Goal: Task Accomplishment & Management: Manage account settings

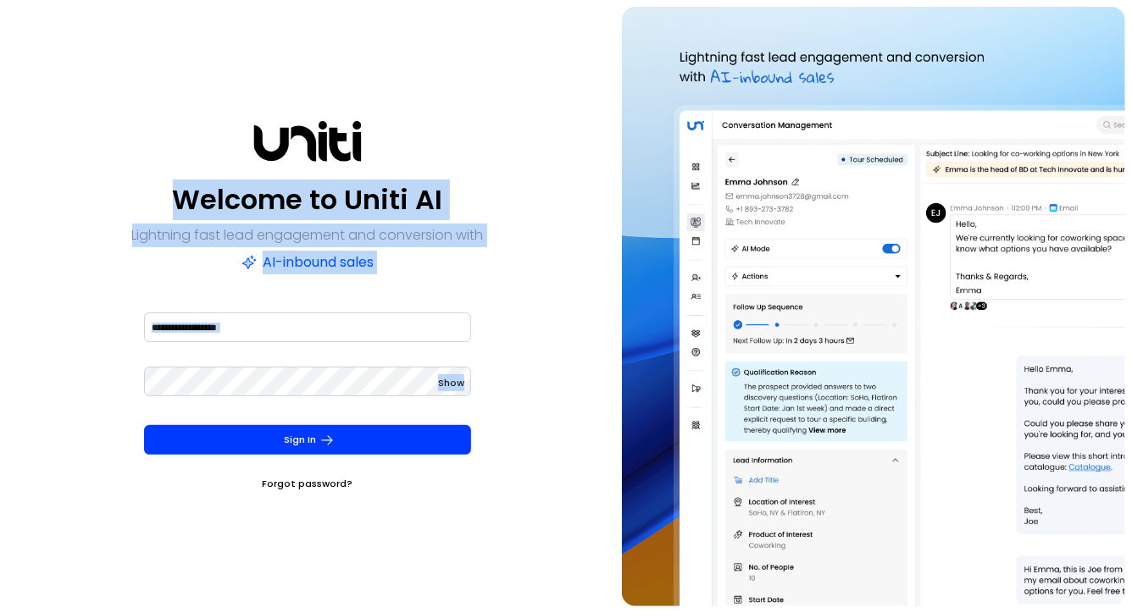
drag, startPoint x: 137, startPoint y: 119, endPoint x: 457, endPoint y: 455, distance: 463.8
click at [454, 449] on div "Welcome to Uniti AI Lightning fast lead engagement and conversion with AI-inbou…" at bounding box center [308, 307] width 602 height 600
drag, startPoint x: 493, startPoint y: 507, endPoint x: 252, endPoint y: 76, distance: 493.5
click at [241, 14] on div "Welcome to Uniti AI Lightning fast lead engagement and conversion with AI-inbou…" at bounding box center [308, 307] width 602 height 600
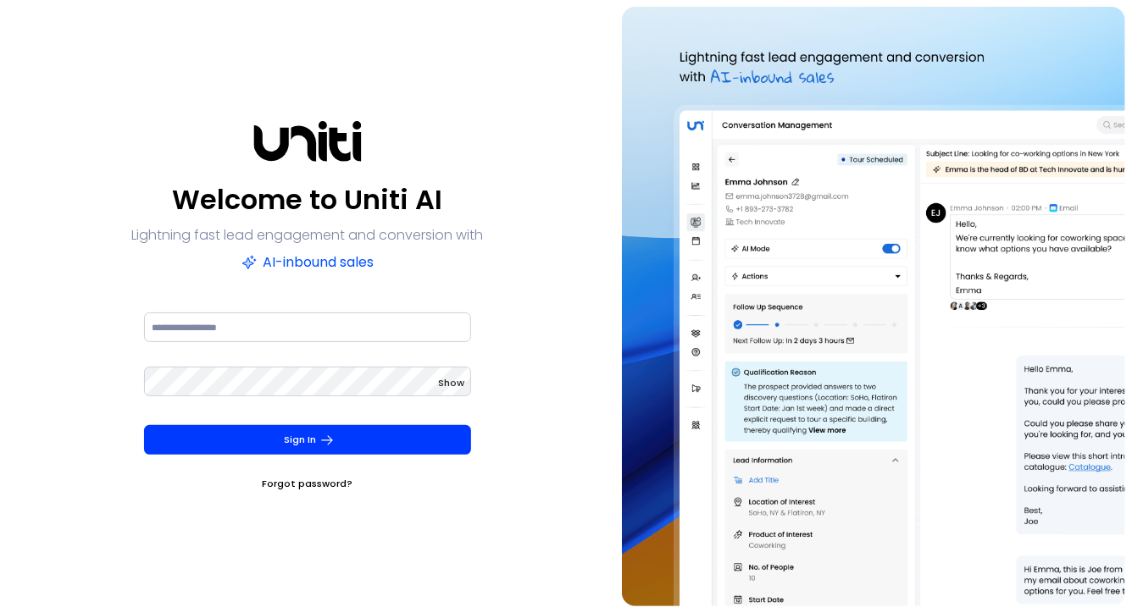
click at [252, 79] on div "Welcome to Uniti AI Lightning fast lead engagement and conversion with AI-inbou…" at bounding box center [308, 307] width 602 height 600
drag, startPoint x: 280, startPoint y: 138, endPoint x: 418, endPoint y: 185, distance: 145.7
click at [393, 165] on div "Welcome to Uniti AI Lightning fast lead engagement and conversion with AI-inbou…" at bounding box center [307, 306] width 355 height 371
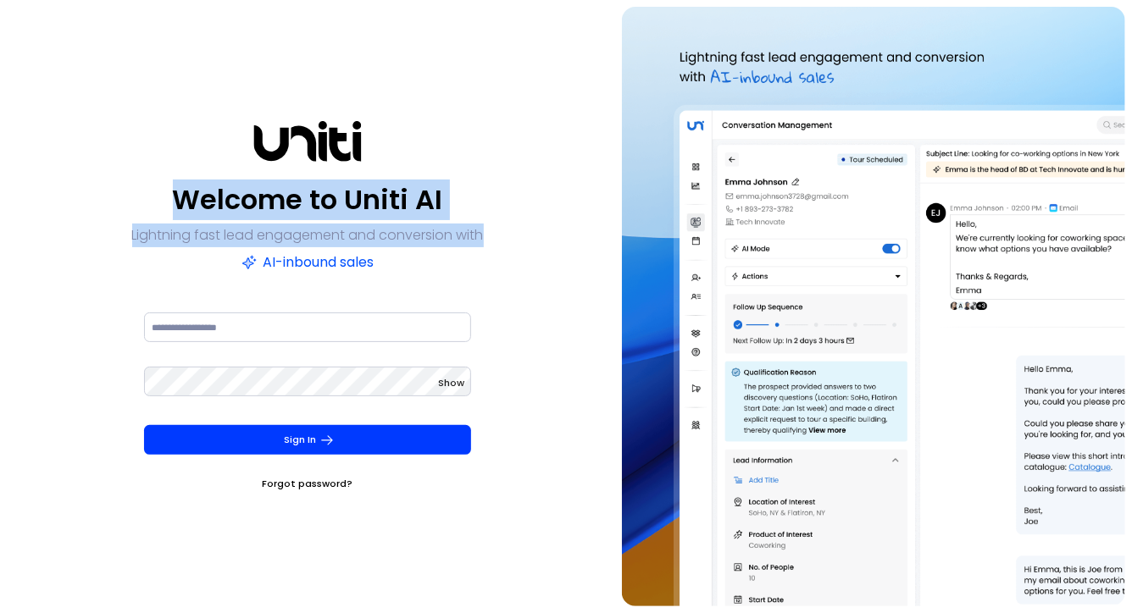
drag, startPoint x: 240, startPoint y: 136, endPoint x: 497, endPoint y: 269, distance: 289.9
click at [497, 269] on div "Welcome to Uniti AI Lightning fast lead engagement and conversion with AI-inbou…" at bounding box center [308, 307] width 602 height 600
drag, startPoint x: 499, startPoint y: 269, endPoint x: 341, endPoint y: 113, distance: 222.2
click at [341, 113] on div "Welcome to Uniti AI Lightning fast lead engagement and conversion with AI-inbou…" at bounding box center [308, 307] width 602 height 600
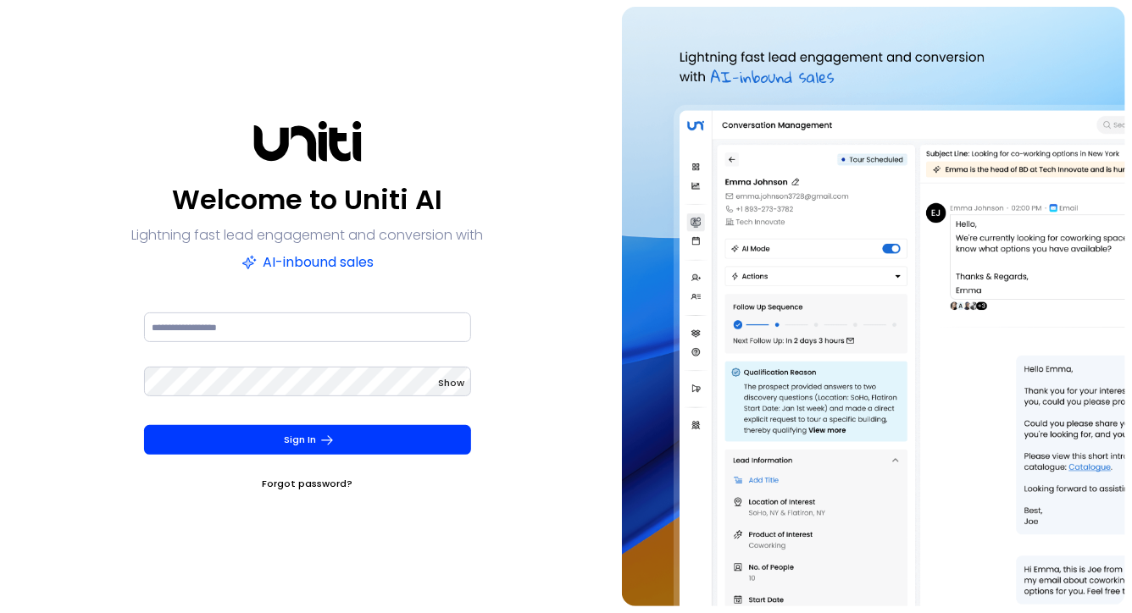
click at [230, 113] on div "Welcome to Uniti AI Lightning fast lead engagement and conversion with AI-inbou…" at bounding box center [308, 307] width 602 height 600
click at [243, 324] on input at bounding box center [308, 328] width 328 height 30
type input "**********"
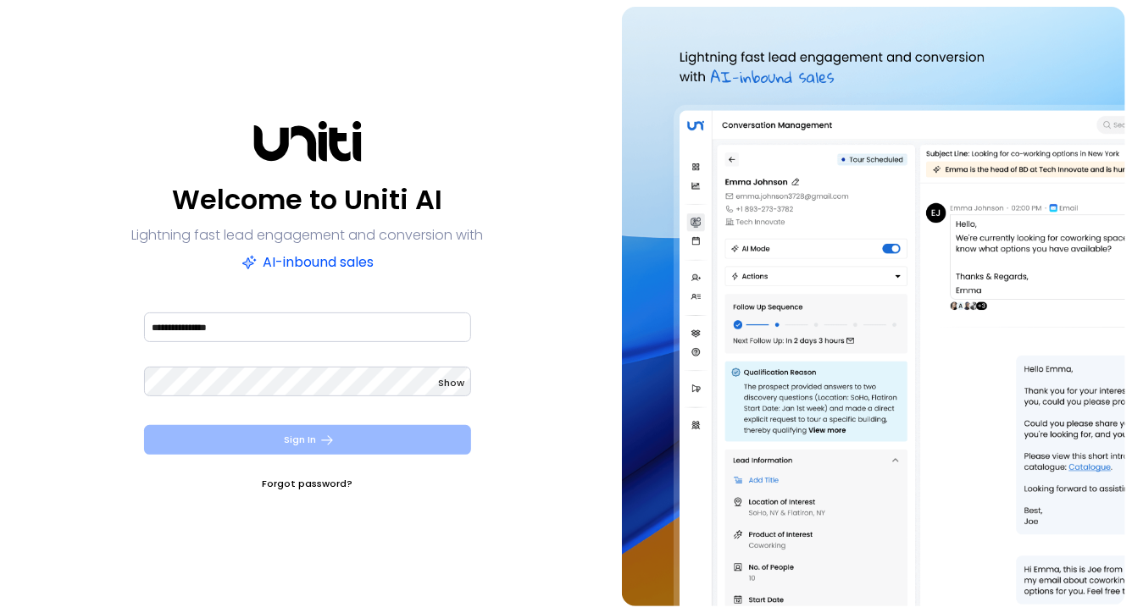
click at [355, 452] on button "Sign In" at bounding box center [308, 440] width 328 height 30
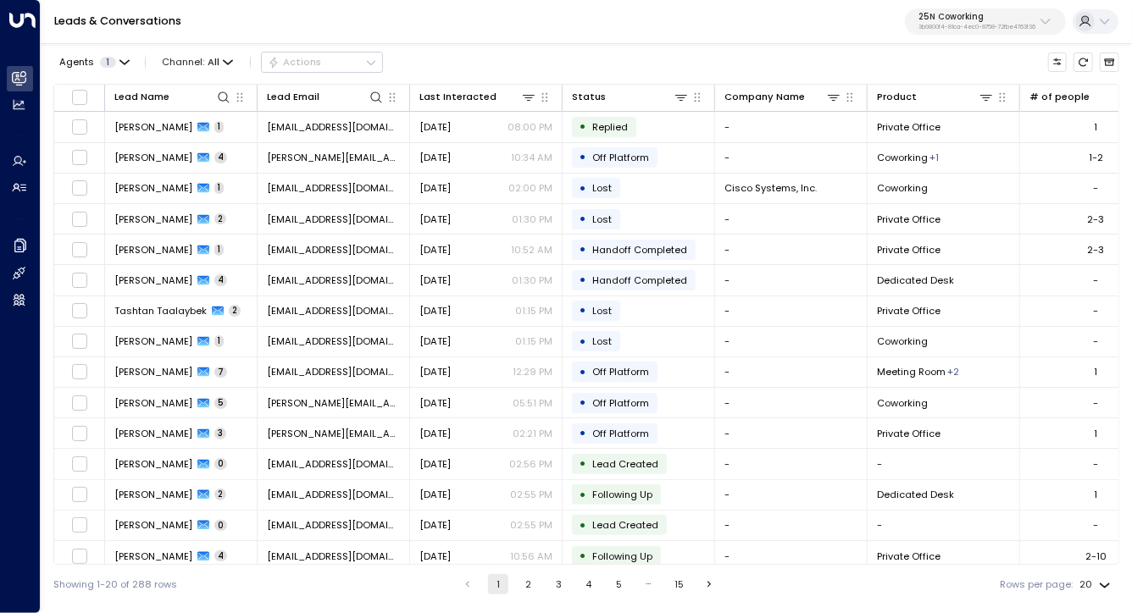
click at [972, 36] on div "Leads & Conversations 25N Coworking 3b9800f4-81ca-4ec0-8758-72fbe4763f36" at bounding box center [586, 22] width 1091 height 44
click at [967, 30] on p "3b9800f4-81ca-4ec0-8758-72fbe4763f36" at bounding box center [976, 27] width 117 height 7
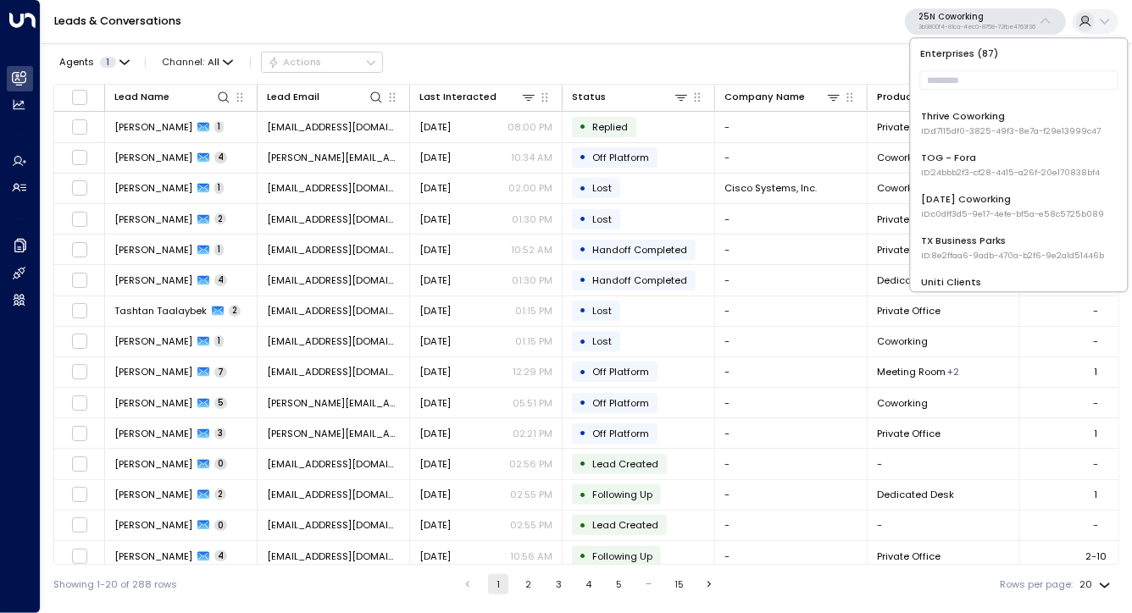
scroll to position [2620, 0]
click at [966, 87] on input "text" at bounding box center [1019, 81] width 198 height 28
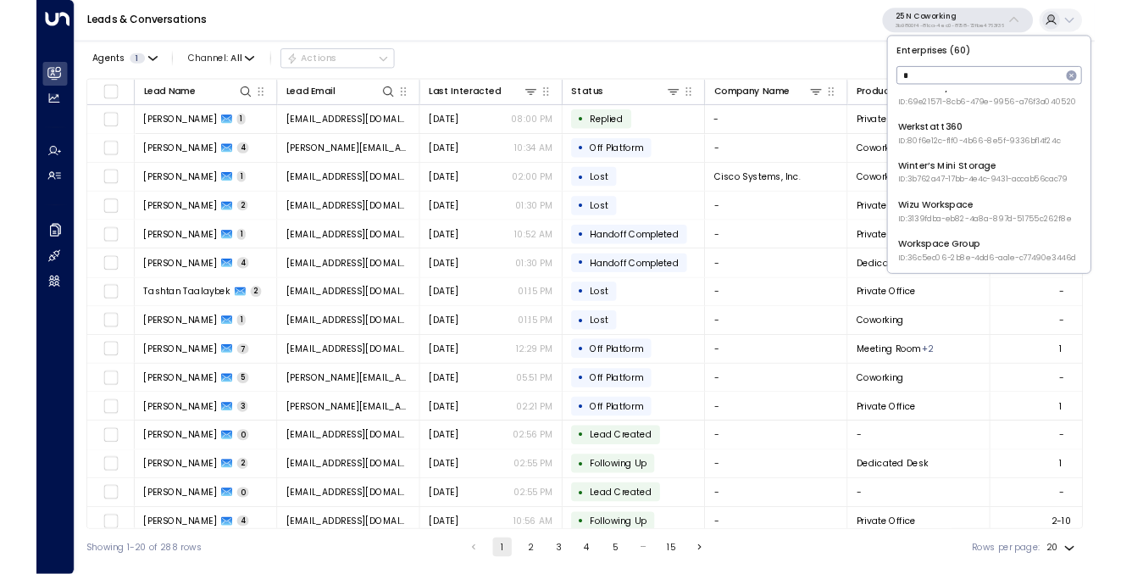
scroll to position [0, 0]
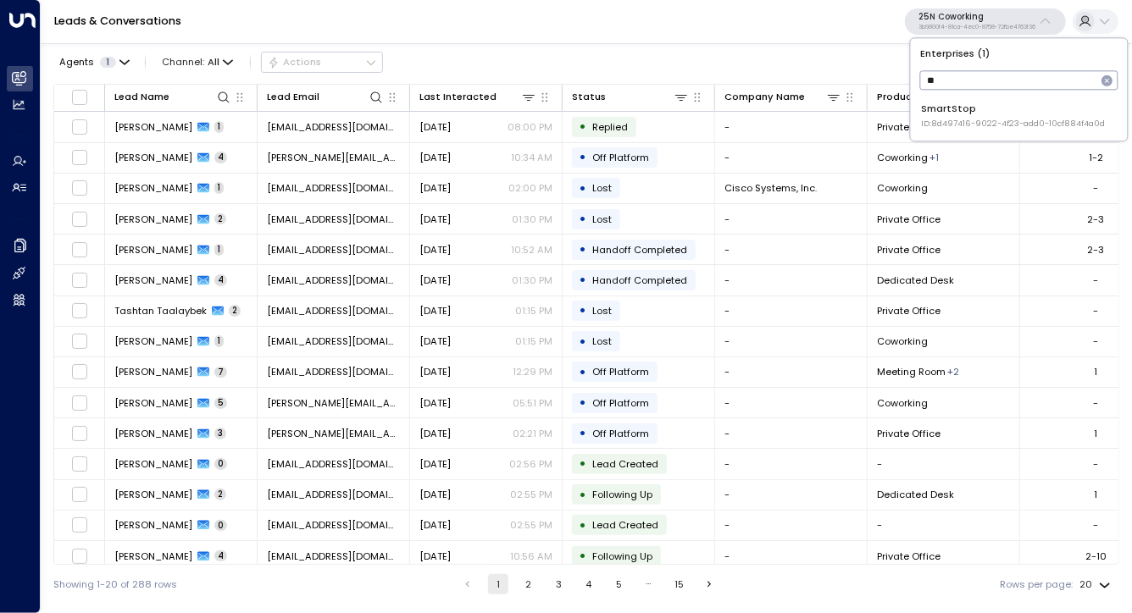
type input "*"
type input "*********"
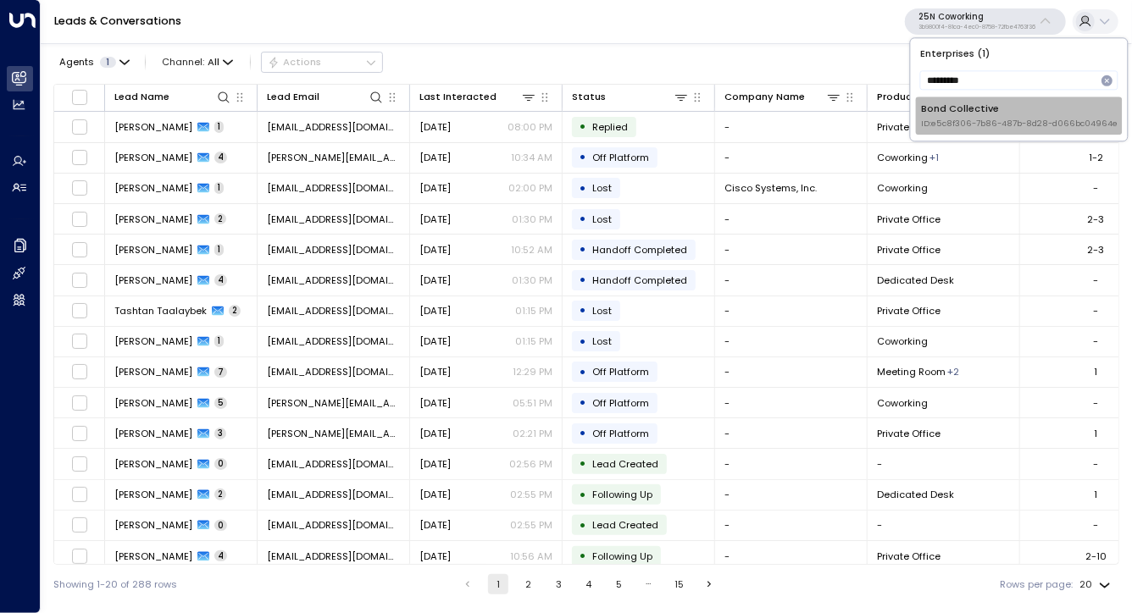
click at [969, 115] on div "Bond Collective ID: e5c8f306-7b86-487b-8d28-d066bc04964e" at bounding box center [1019, 116] width 197 height 28
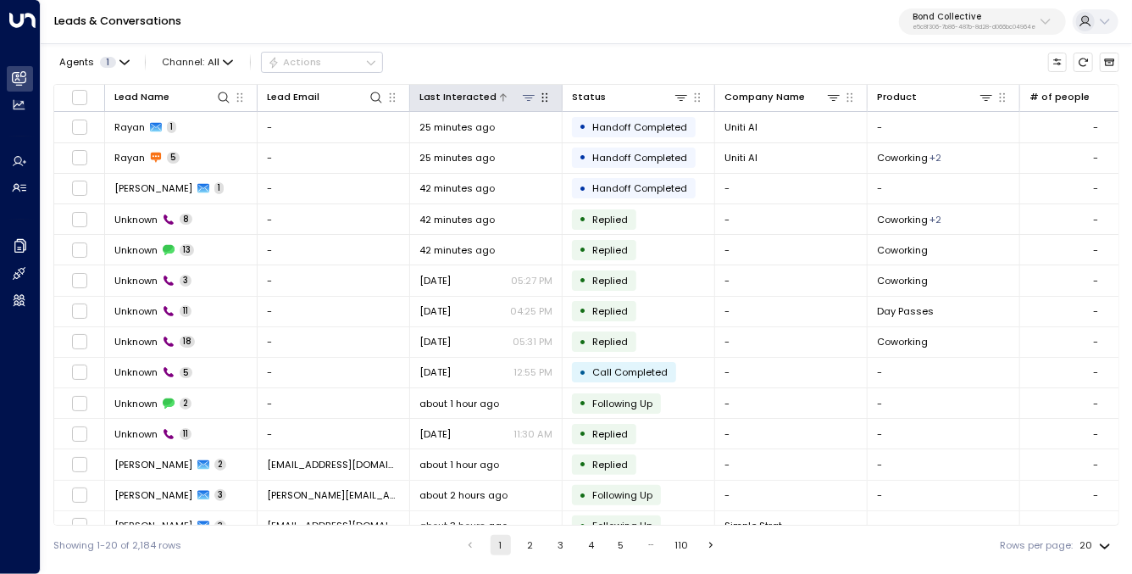
click at [523, 97] on icon at bounding box center [529, 98] width 14 height 14
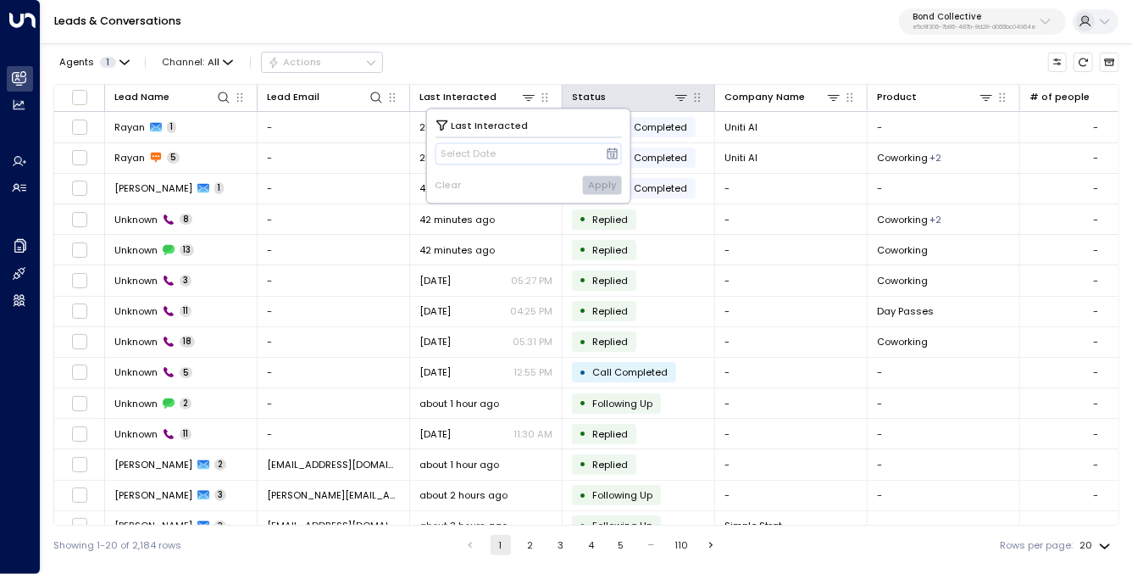
drag, startPoint x: 530, startPoint y: 72, endPoint x: 563, endPoint y: 102, distance: 44.4
click at [532, 71] on div "Agents 1 Channel: All Actions" at bounding box center [586, 62] width 1066 height 30
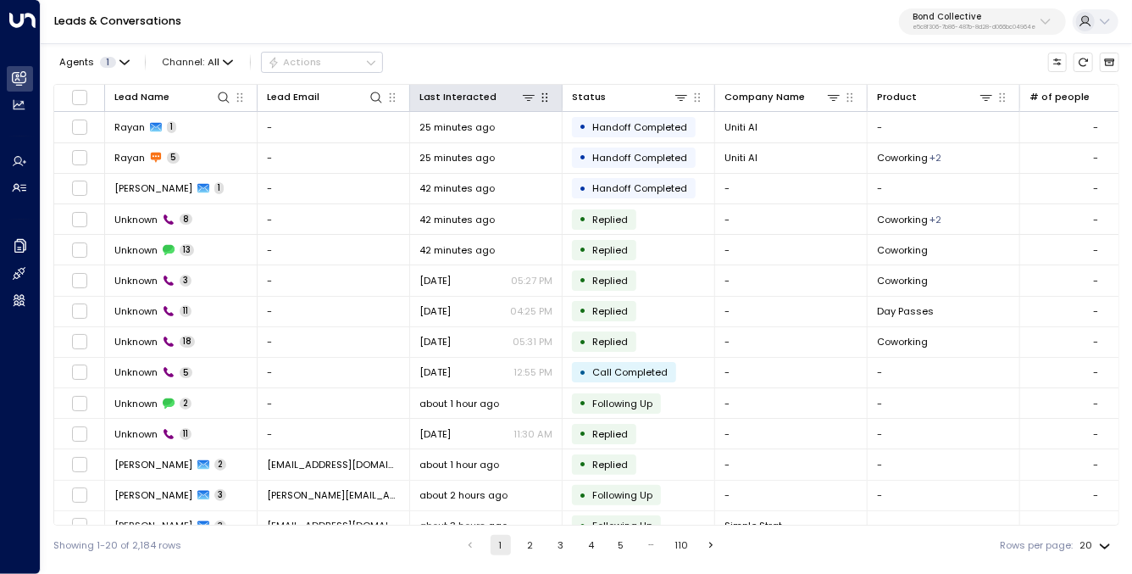
click at [548, 99] on icon "button" at bounding box center [545, 98] width 14 height 14
drag, startPoint x: 544, startPoint y: 74, endPoint x: 499, endPoint y: 97, distance: 50.4
click at [544, 74] on div "Agents 1 Channel: All Actions" at bounding box center [586, 62] width 1066 height 30
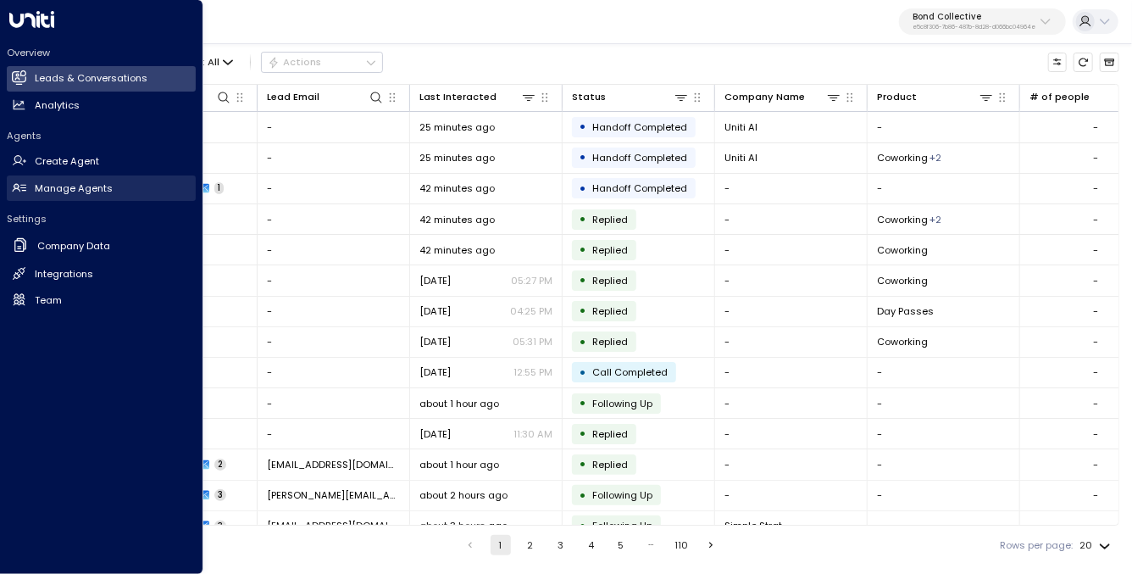
click at [61, 181] on h2 "Manage Agents" at bounding box center [74, 188] width 78 height 14
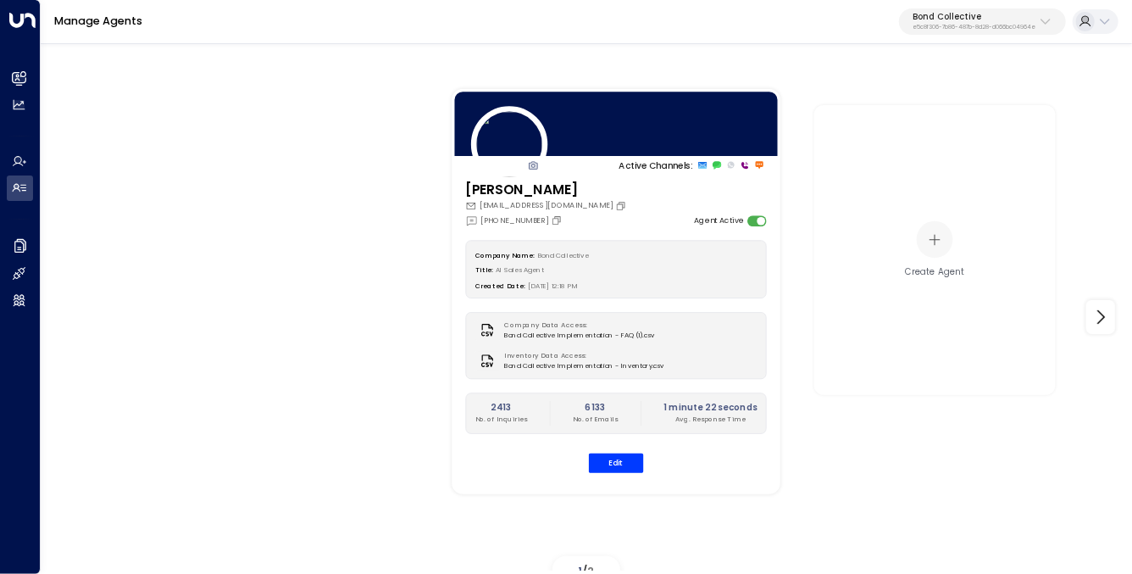
drag, startPoint x: 1037, startPoint y: 37, endPoint x: 1025, endPoint y: 33, distance: 12.6
click at [1028, 34] on div "Manage Agents Bond Collective e5c8f306-7b86-487b-8d28-d066bc04964e" at bounding box center [586, 22] width 1091 height 44
drag, startPoint x: 1023, startPoint y: 30, endPoint x: 1016, endPoint y: 36, distance: 9.0
click at [1022, 30] on p "e5c8f306-7b86-487b-8d28-d066bc04964e" at bounding box center [973, 27] width 123 height 7
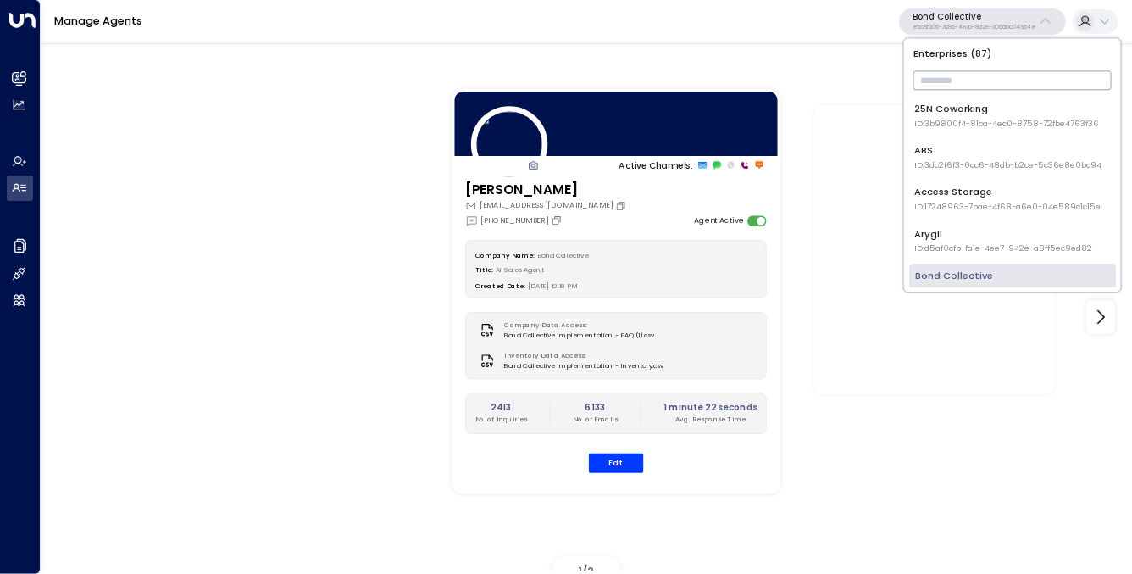
click at [971, 75] on input "text" at bounding box center [1012, 81] width 198 height 28
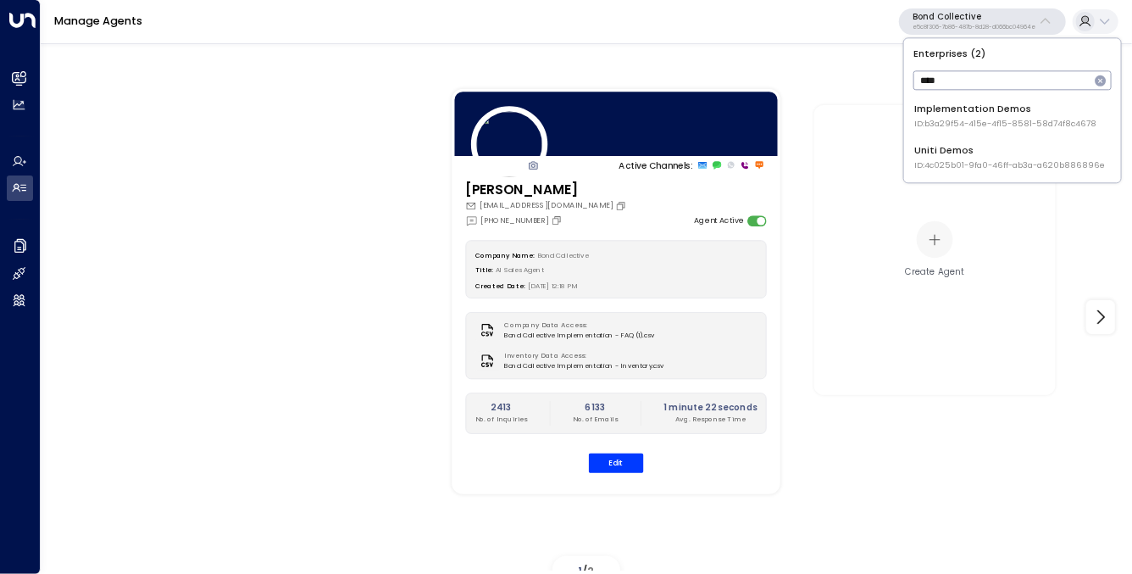
type input "****"
click at [956, 158] on div "Uniti Demos ID: 4c025b01-9fa0-46ff-ab3a-a620b886896e" at bounding box center [1010, 158] width 191 height 28
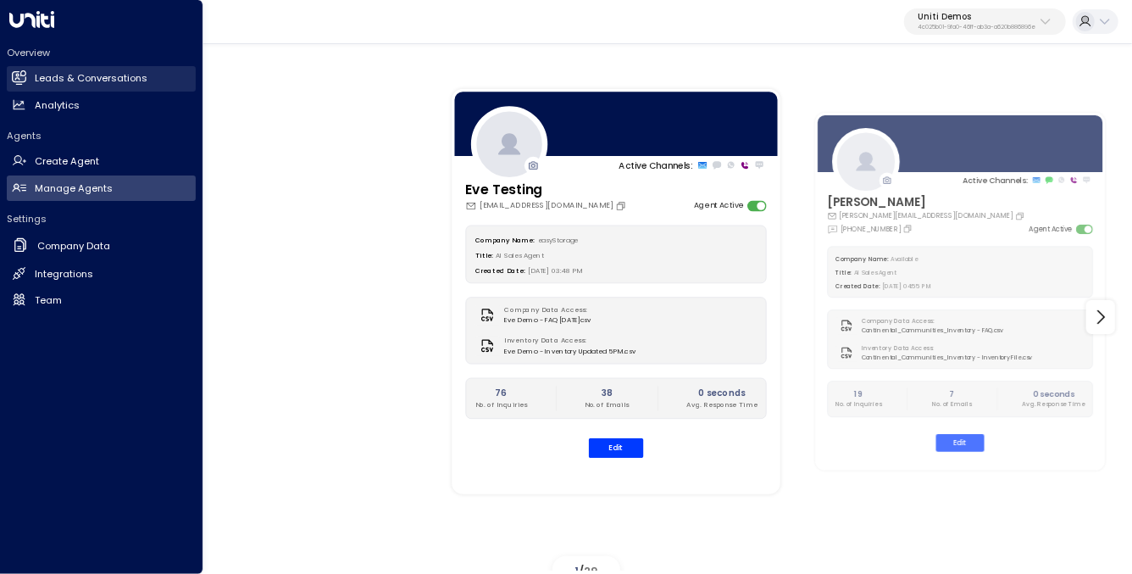
click at [45, 82] on h2 "Leads & Conversations" at bounding box center [91, 78] width 113 height 14
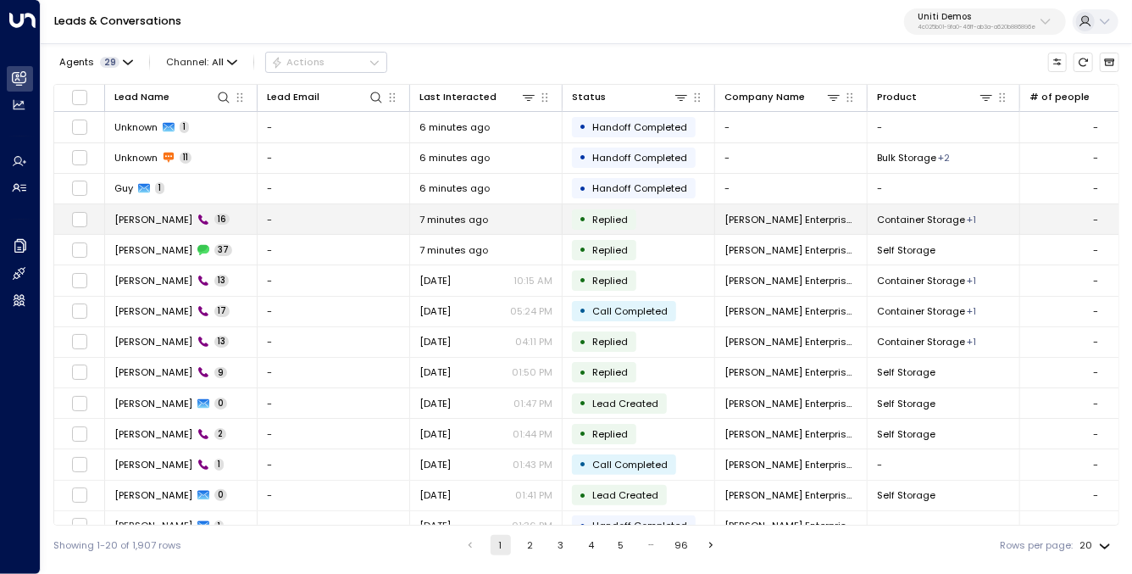
click at [130, 216] on span "Guy Easterling" at bounding box center [153, 220] width 78 height 14
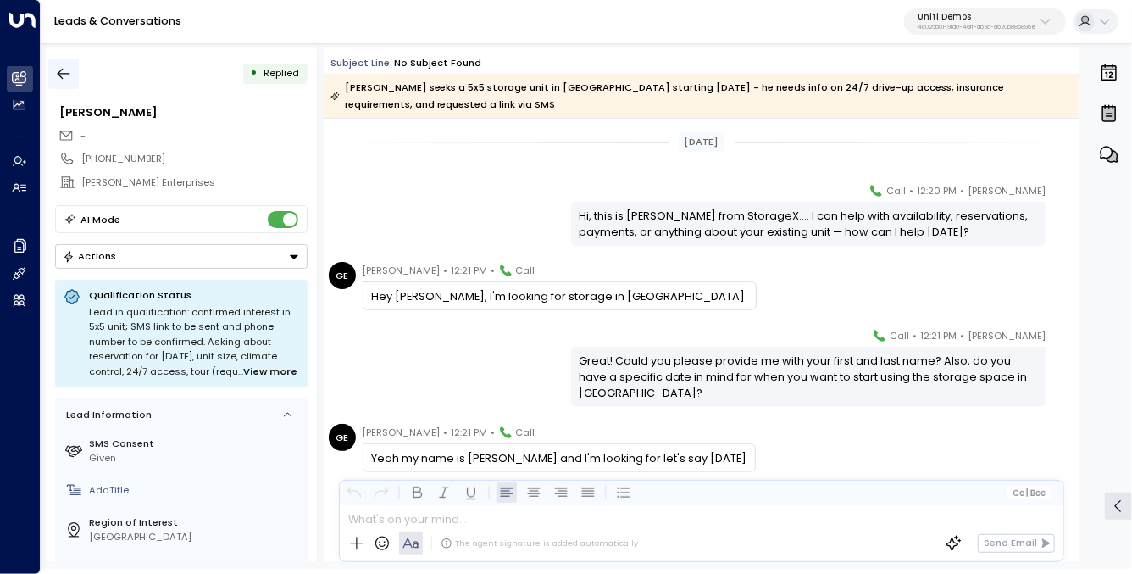
click at [53, 74] on button "button" at bounding box center [63, 73] width 30 height 30
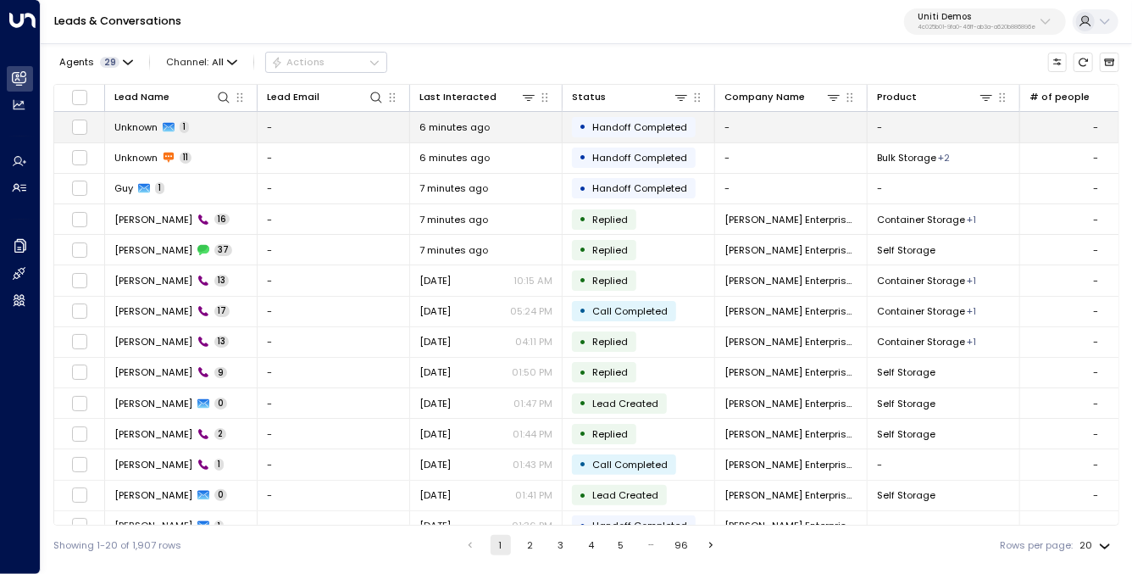
click at [133, 126] on span "Unknown" at bounding box center [135, 127] width 43 height 14
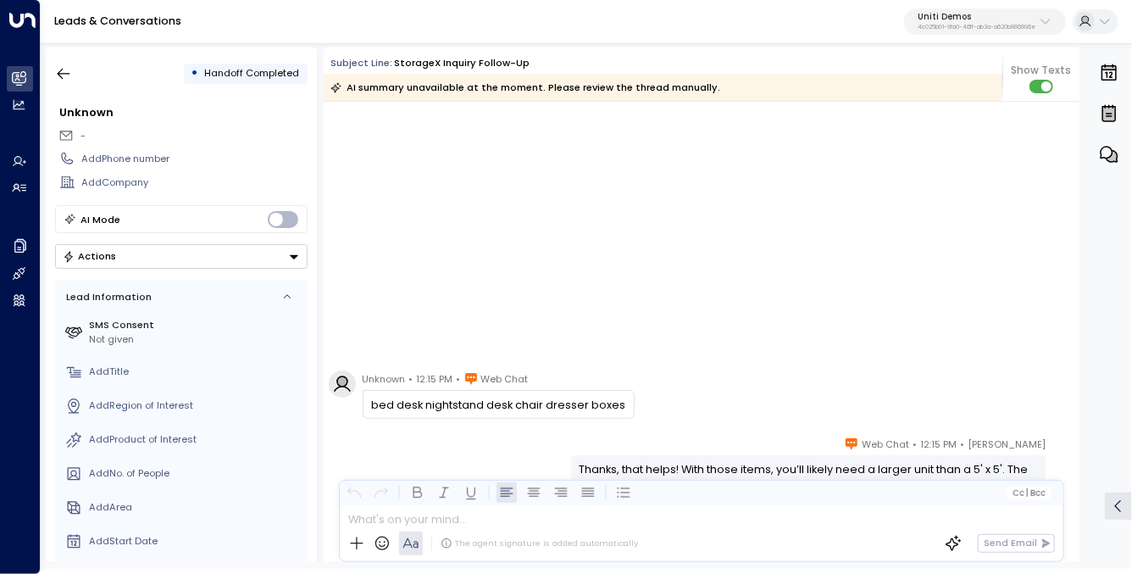
scroll to position [112, 0]
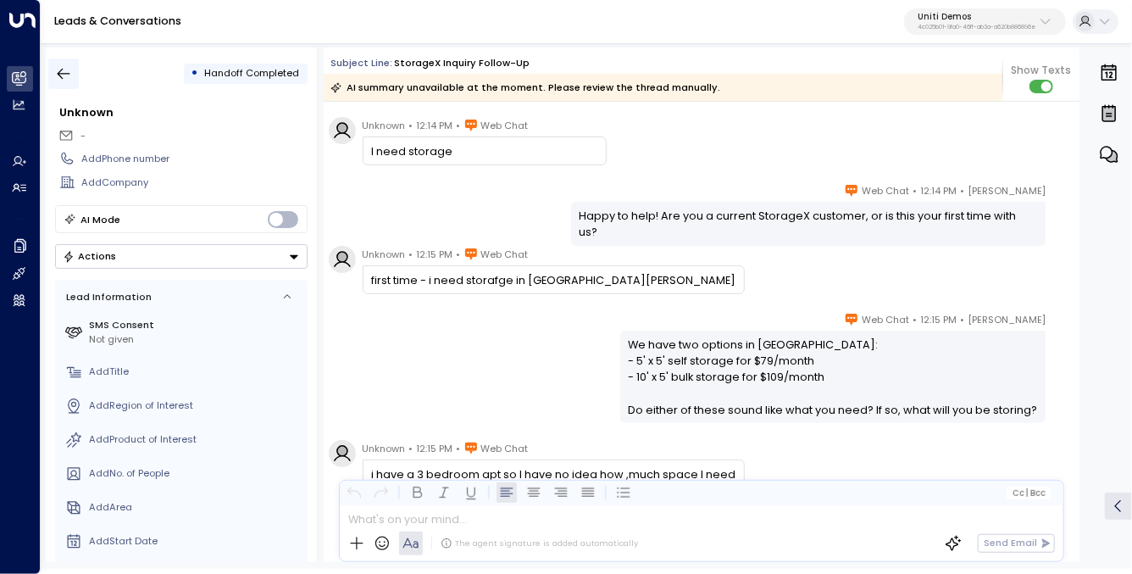
click at [62, 76] on icon "button" at bounding box center [63, 73] width 17 height 17
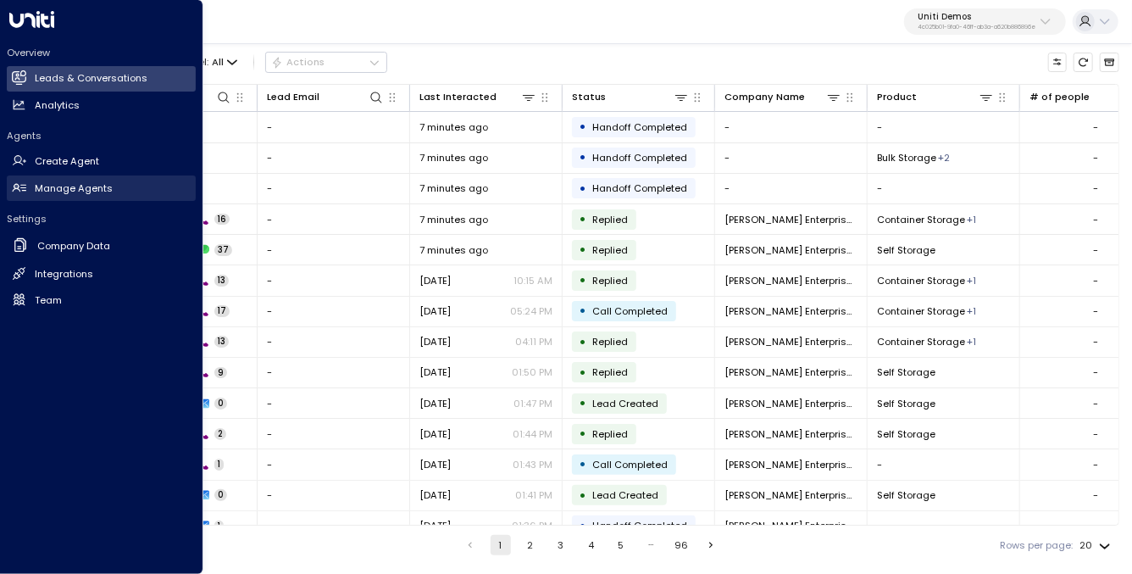
click at [64, 179] on link "Manage Agents Manage Agents" at bounding box center [101, 187] width 189 height 25
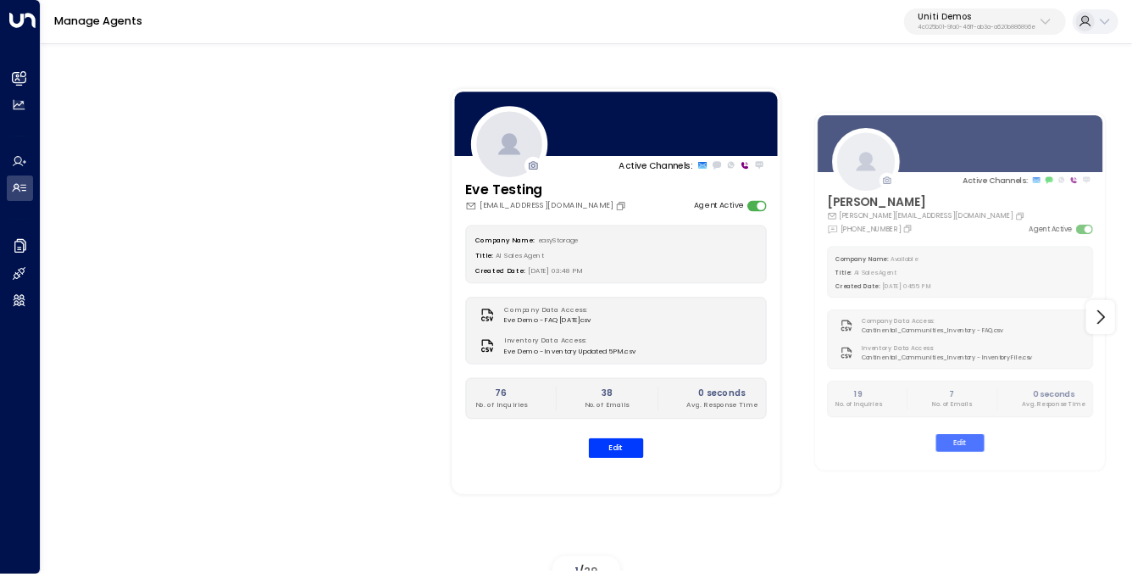
click at [926, 13] on p "Uniti Demos" at bounding box center [977, 17] width 118 height 10
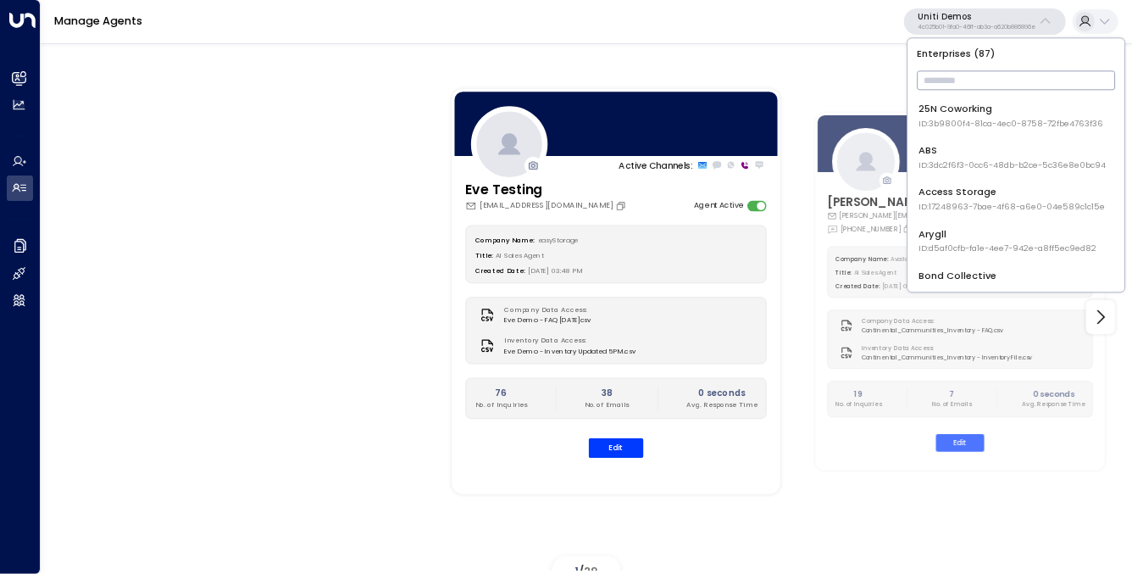
click at [950, 78] on input "text" at bounding box center [1017, 81] width 198 height 28
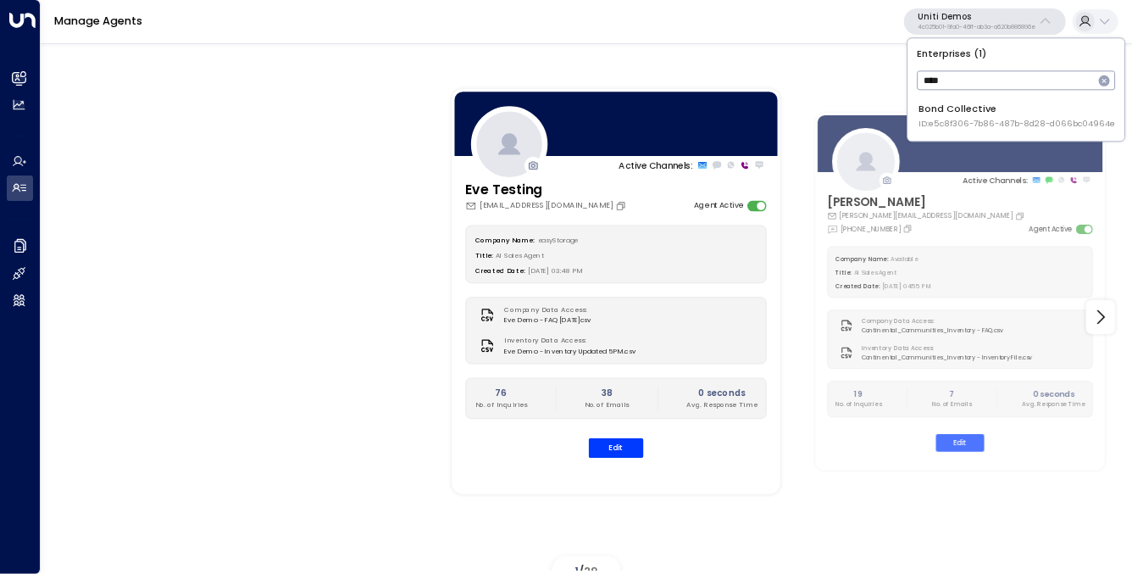
type input "****"
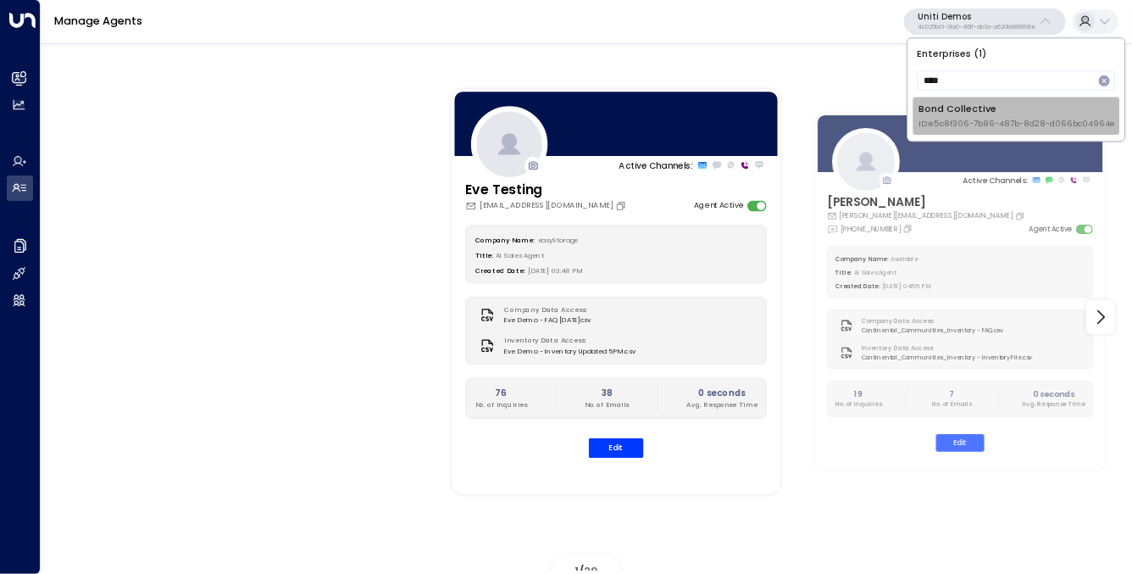
click at [959, 108] on div "Bond Collective ID: e5c8f306-7b86-487b-8d28-d066bc04964e" at bounding box center [1016, 116] width 197 height 28
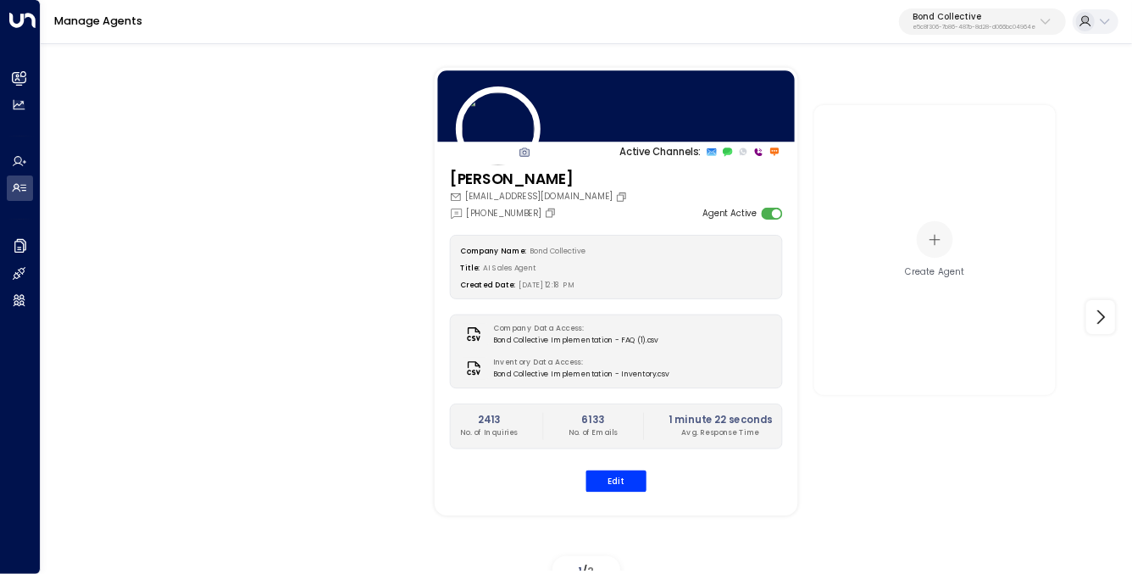
click at [589, 113] on div at bounding box center [616, 106] width 363 height 77
click at [614, 481] on button "Edit" at bounding box center [615, 480] width 60 height 22
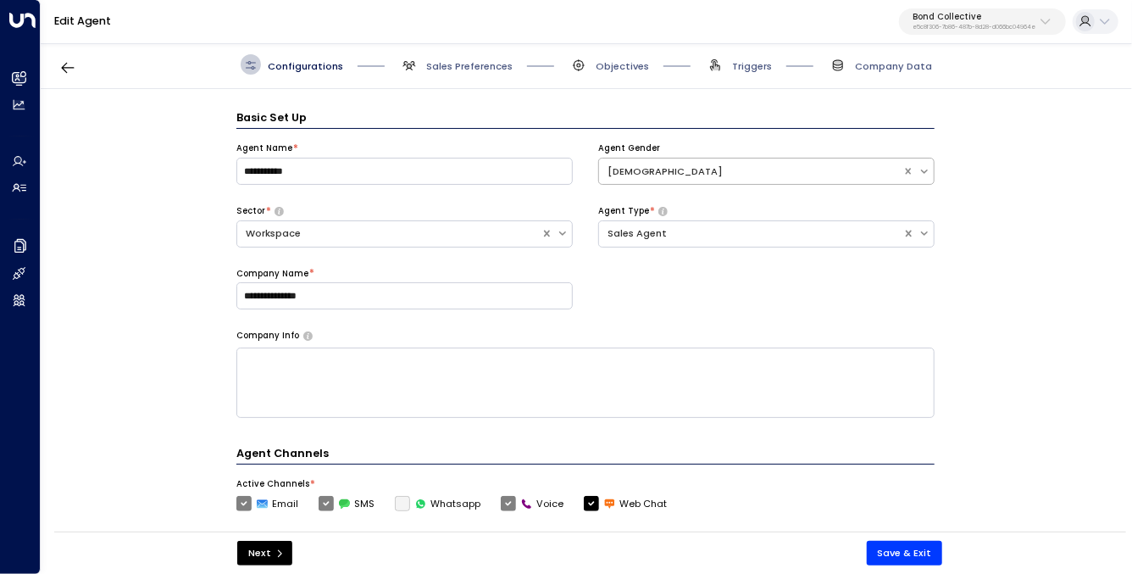
click at [662, 167] on div "Female" at bounding box center [750, 171] width 286 height 14
click at [656, 279] on div "**********" at bounding box center [585, 235] width 698 height 187
click at [474, 63] on span "Sales Preferences" at bounding box center [469, 66] width 86 height 14
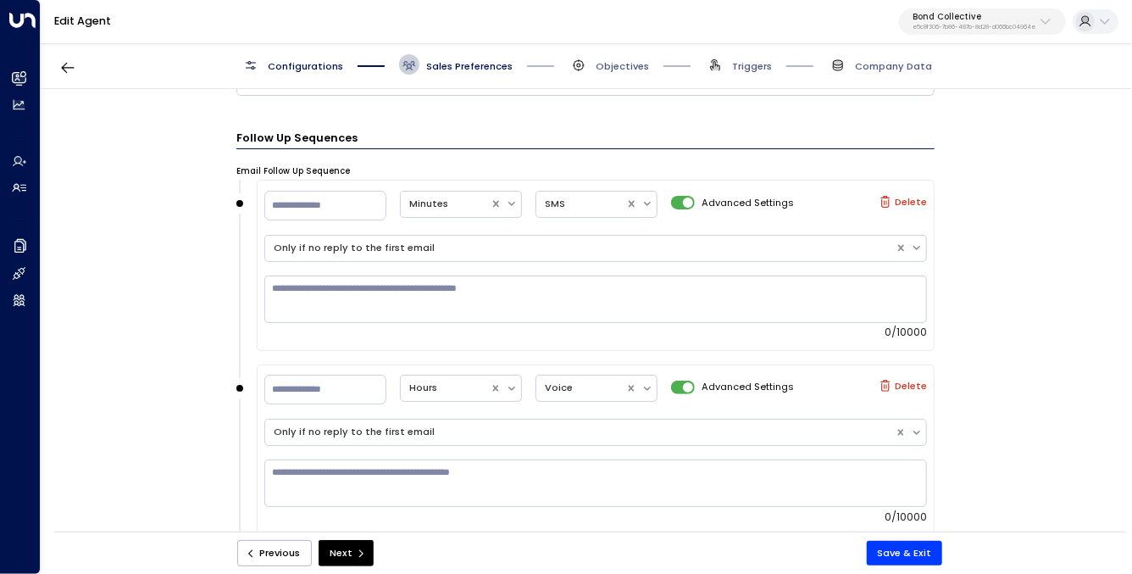
scroll to position [1425, 0]
click at [304, 207] on input "**" at bounding box center [325, 207] width 122 height 30
type input "**"
click at [128, 217] on div "**********" at bounding box center [585, 315] width 1089 height 452
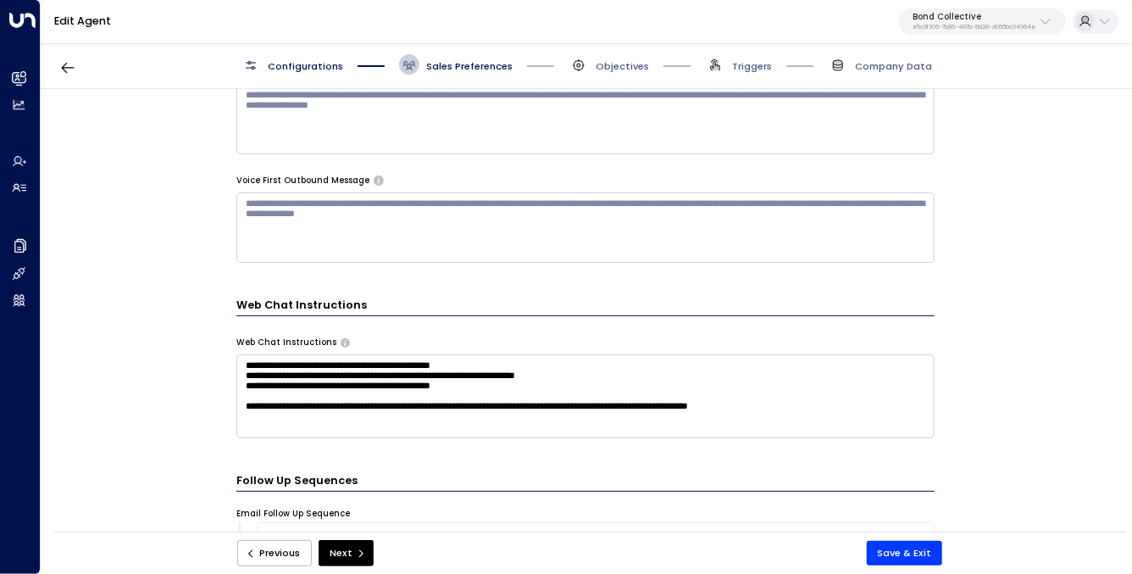
scroll to position [949, 0]
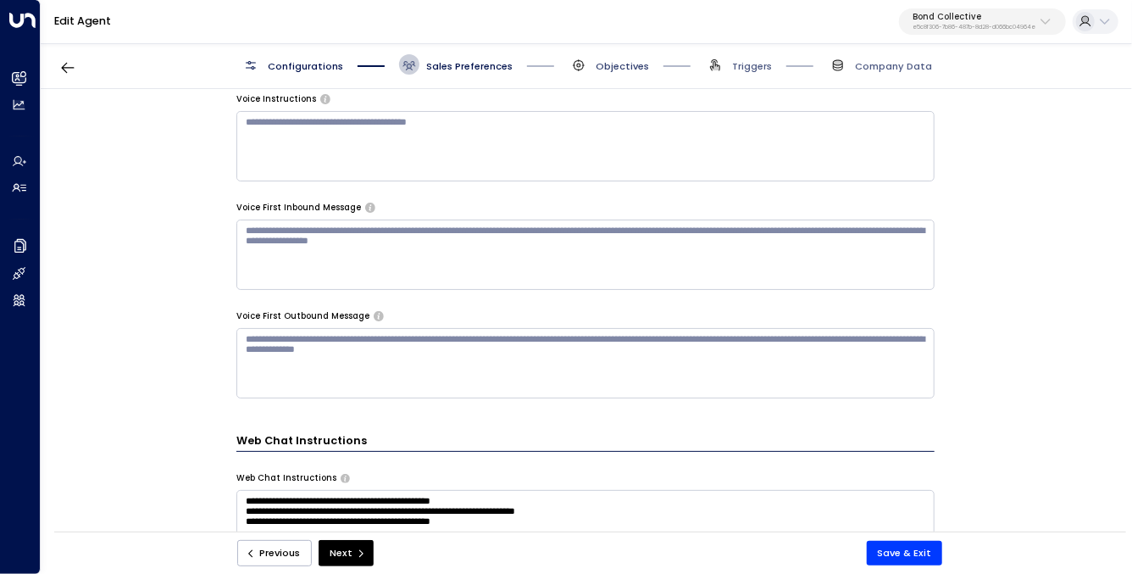
click at [609, 63] on span "Objectives" at bounding box center [622, 66] width 53 height 14
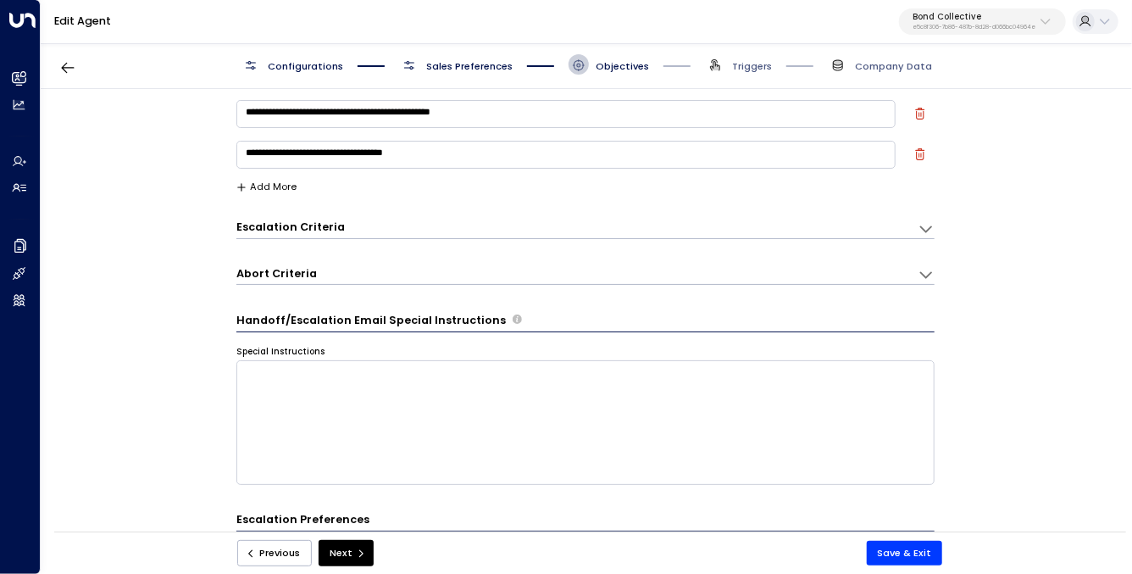
scroll to position [0, 0]
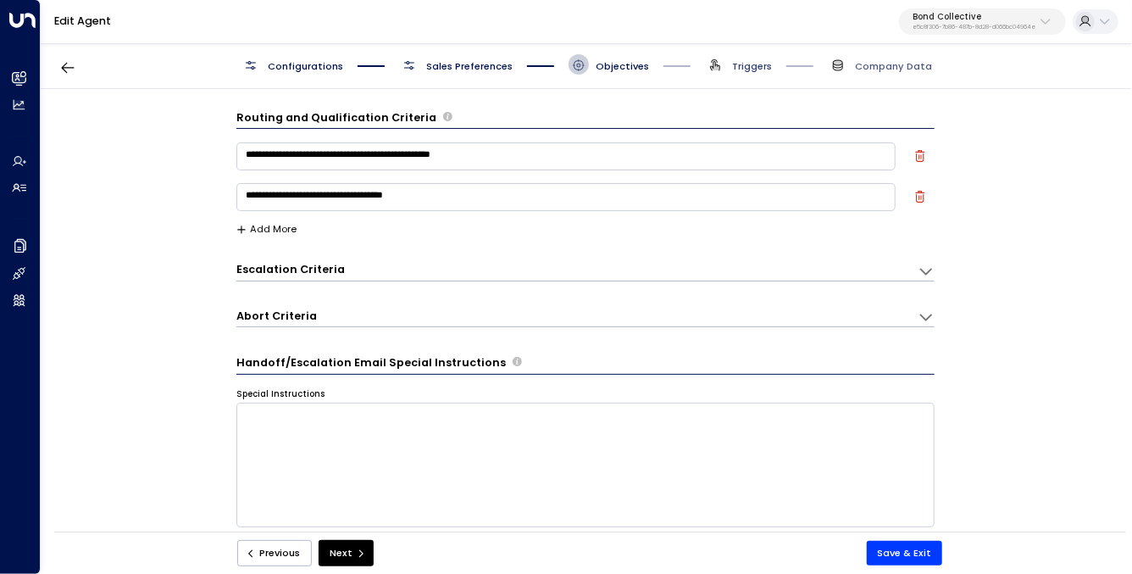
click at [737, 64] on span "Triggers" at bounding box center [752, 66] width 40 height 14
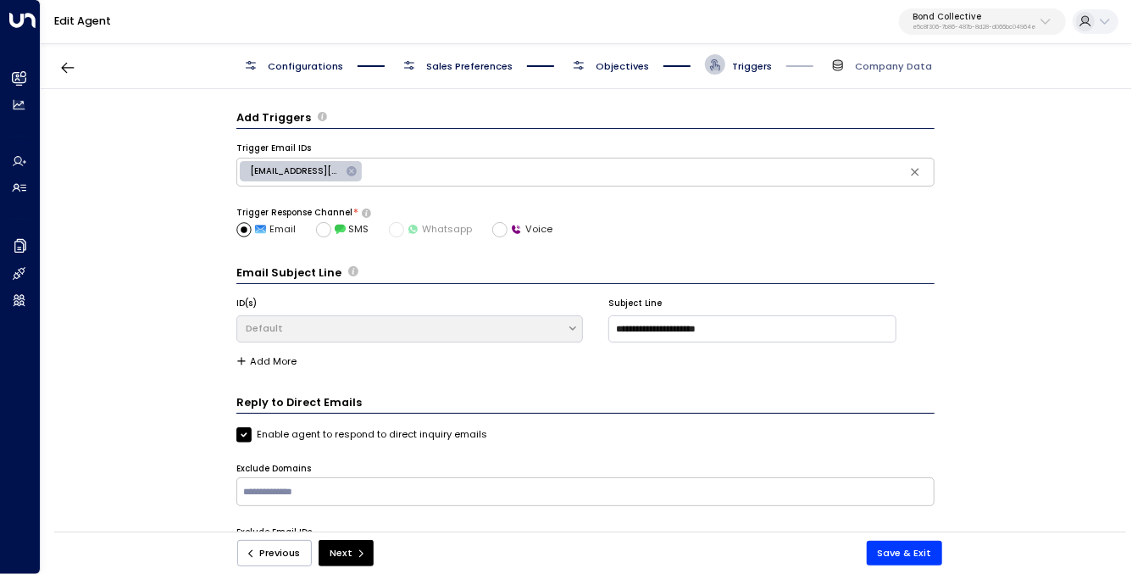
click at [449, 65] on span "Sales Preferences" at bounding box center [469, 66] width 86 height 14
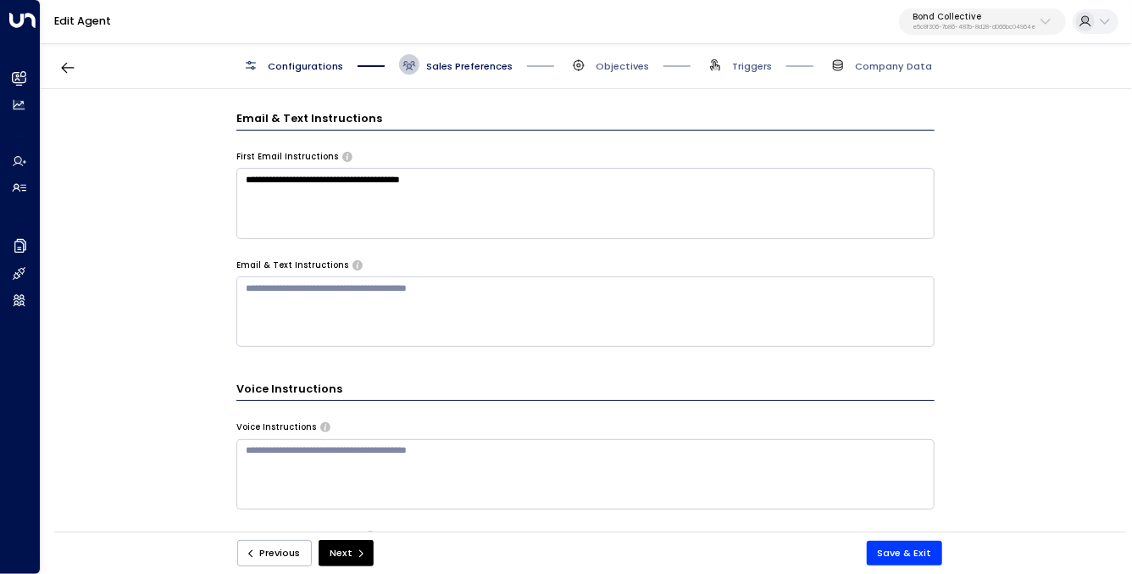
scroll to position [618, 0]
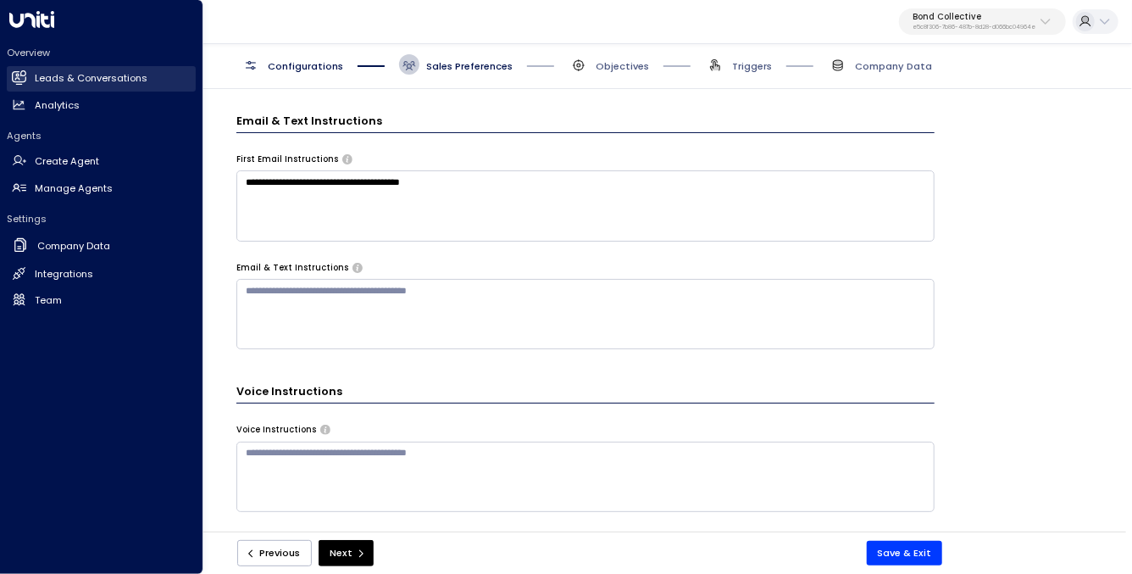
click at [75, 83] on h2 "Leads & Conversations" at bounding box center [91, 78] width 113 height 14
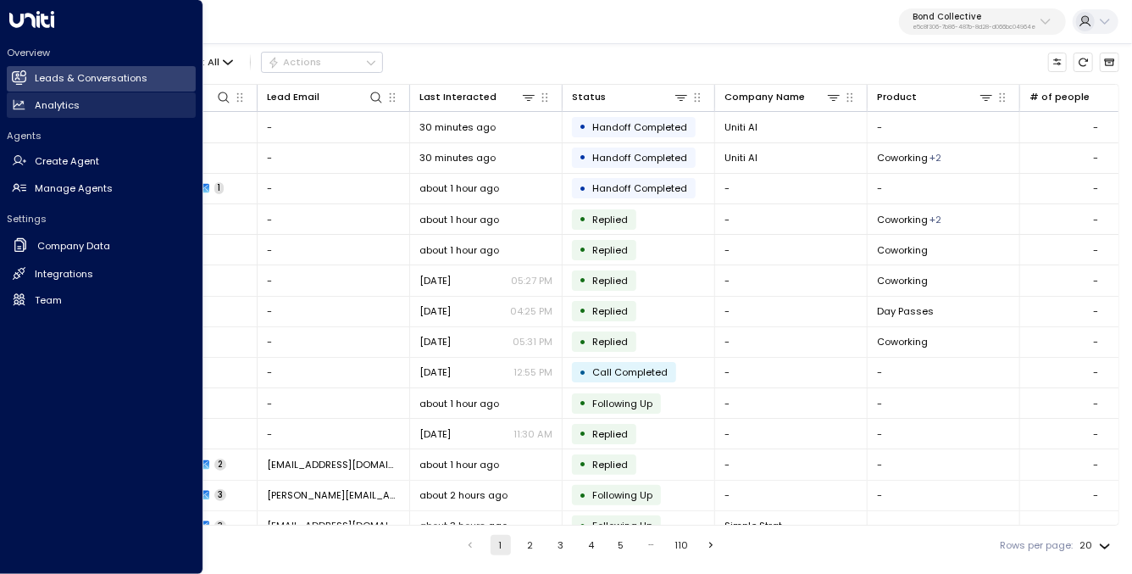
click at [62, 98] on h2 "Analytics" at bounding box center [57, 105] width 45 height 14
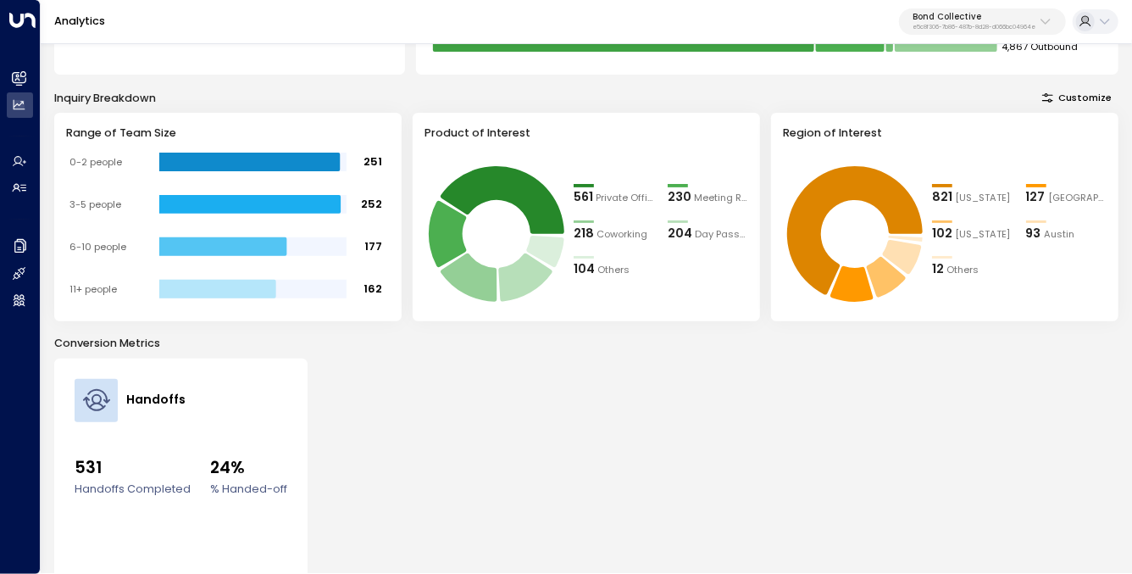
scroll to position [320, 0]
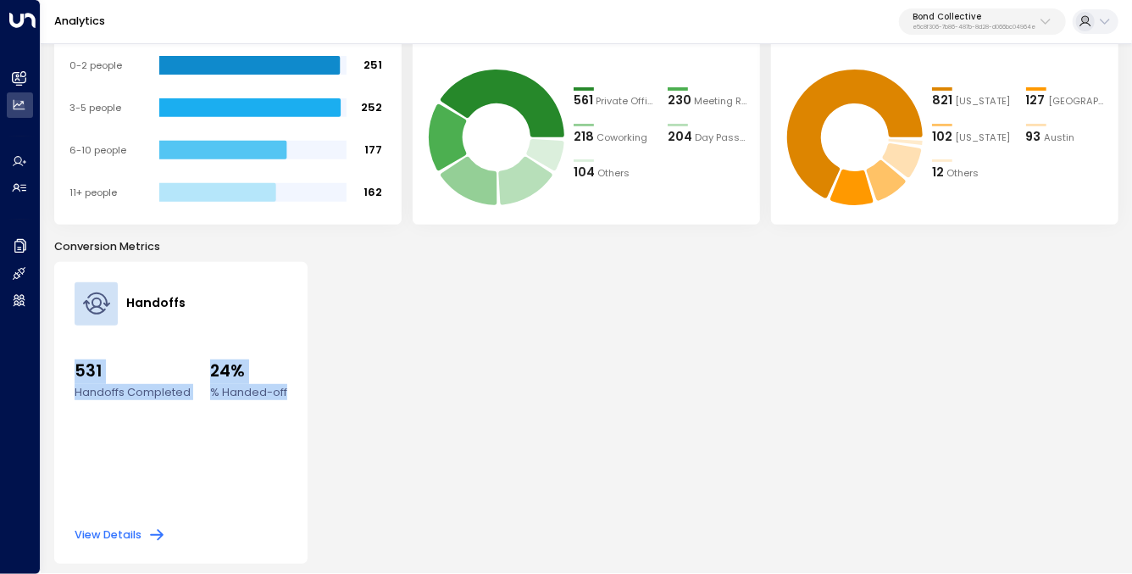
drag, startPoint x: 69, startPoint y: 363, endPoint x: 335, endPoint y: 418, distance: 271.7
click at [335, 418] on div "Handoffs 531 Handoffs Completed 24% % Handed-off View Details" at bounding box center [586, 413] width 1064 height 302
click at [336, 418] on div "Handoffs 531 Handoffs Completed 24% % Handed-off View Details" at bounding box center [586, 413] width 1064 height 302
drag, startPoint x: 240, startPoint y: 381, endPoint x: 289, endPoint y: 406, distance: 54.9
click at [289, 406] on div "Handoffs 531 Handoffs Completed 24% % Handed-off View Details" at bounding box center [180, 413] width 253 height 302
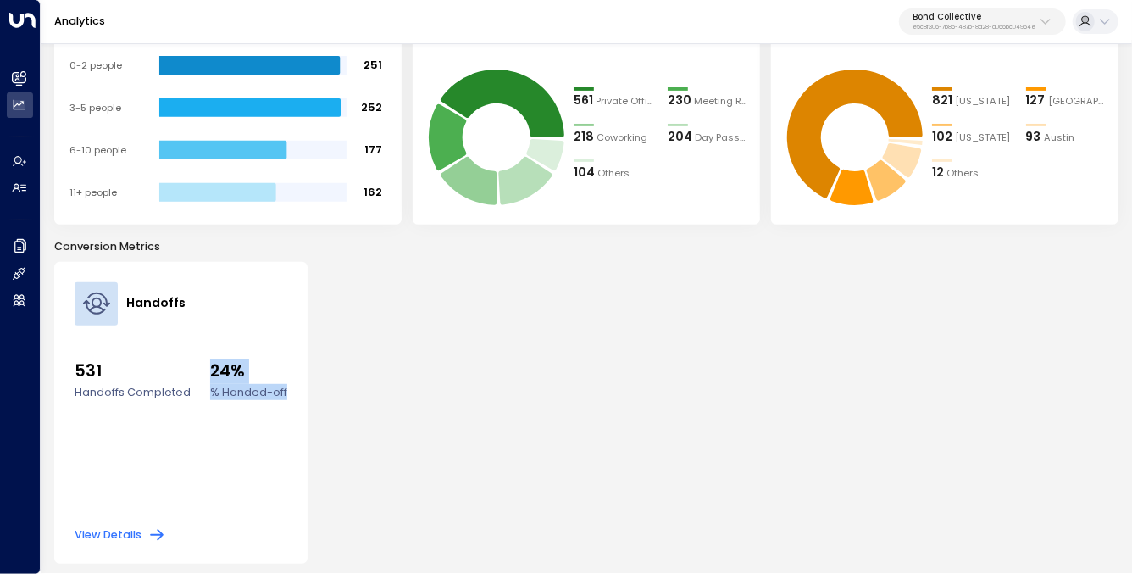
click at [289, 406] on div "Handoffs 531 Handoffs Completed 24% % Handed-off View Details" at bounding box center [180, 413] width 253 height 302
drag, startPoint x: 289, startPoint y: 406, endPoint x: 185, endPoint y: 356, distance: 115.6
click at [185, 356] on div "Handoffs 531 Handoffs Completed 24% % Handed-off View Details" at bounding box center [180, 413] width 253 height 302
click at [185, 356] on ul "531 Handoffs Completed 24% % Handed-off" at bounding box center [181, 362] width 213 height 75
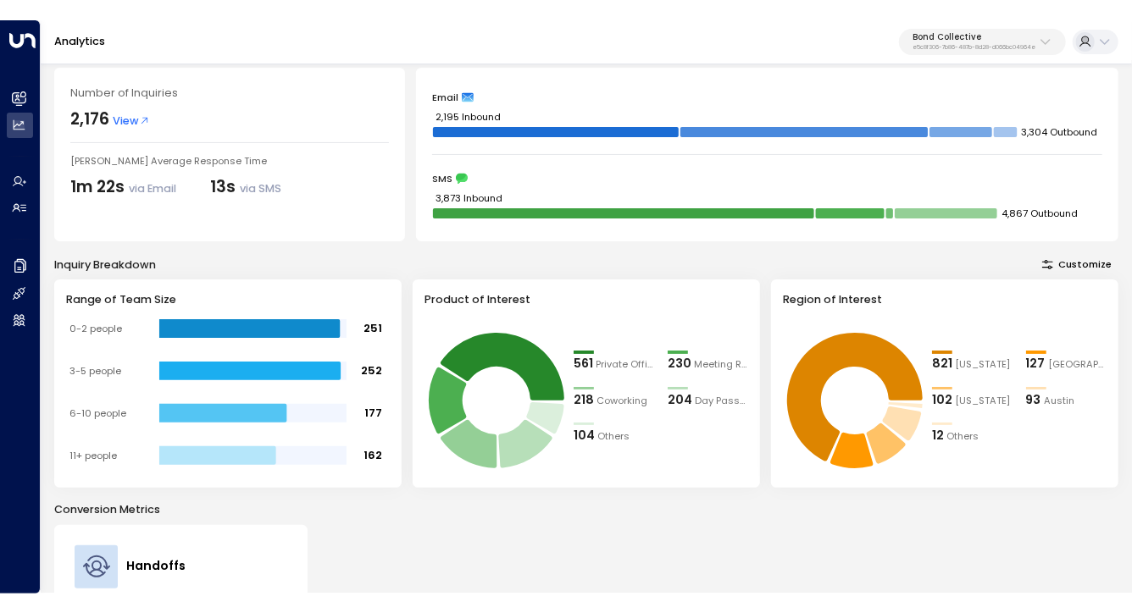
scroll to position [0, 0]
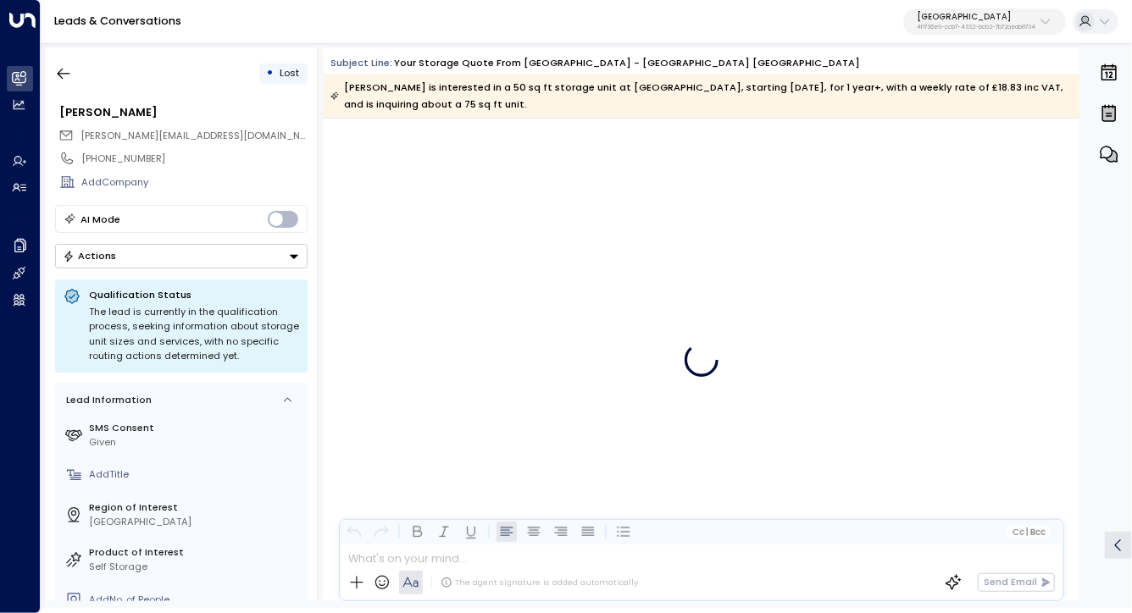
scroll to position [24773, 0]
